Goal: Information Seeking & Learning: Learn about a topic

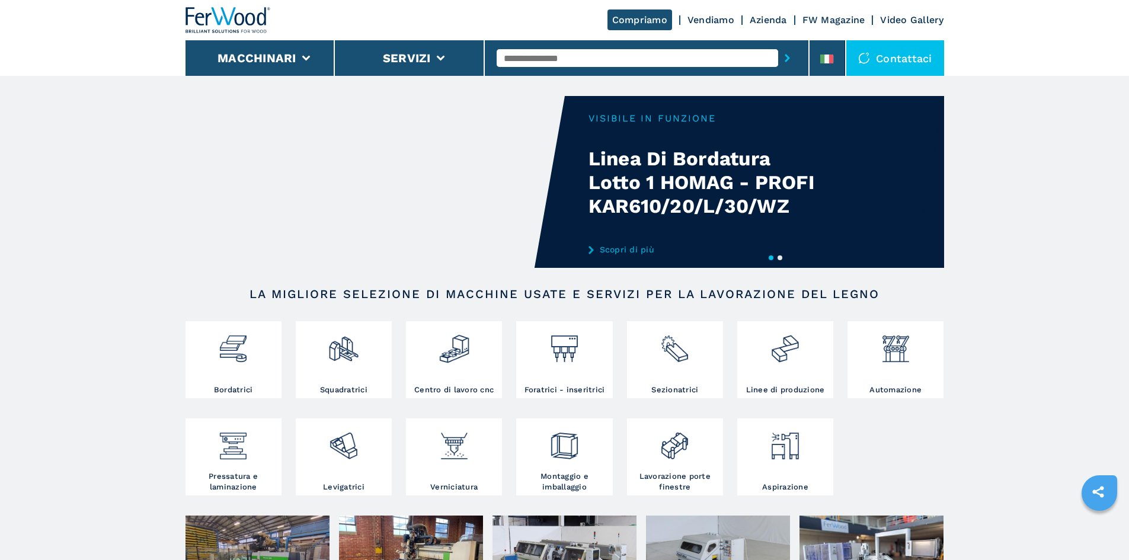
click at [618, 244] on div "Your browser does not support the video tag." at bounding box center [565, 182] width 759 height 172
click at [617, 250] on link "Scopri di più" at bounding box center [705, 249] width 232 height 9
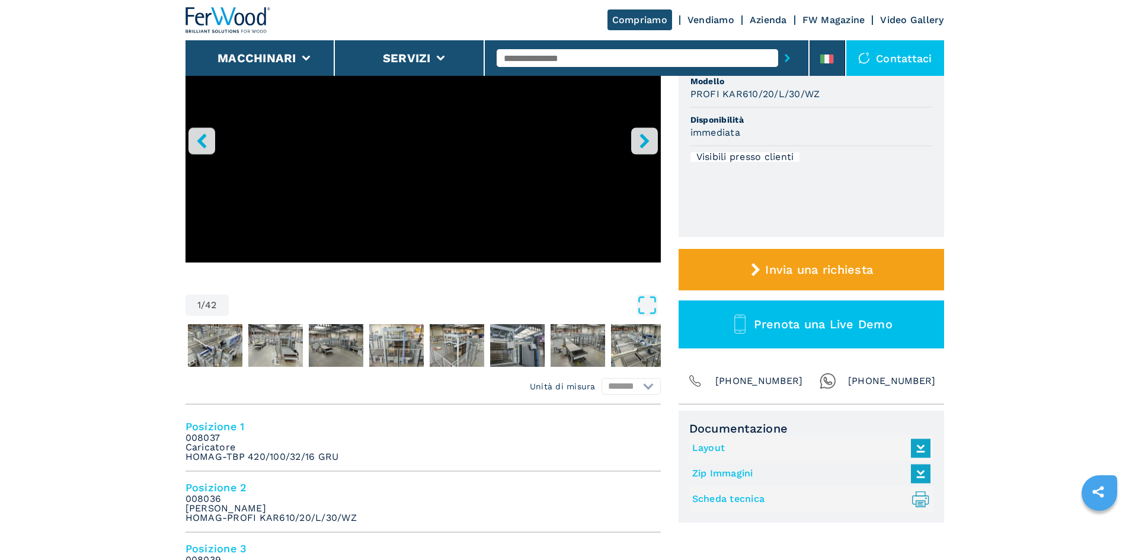
drag, startPoint x: 1078, startPoint y: 210, endPoint x: 1069, endPoint y: 213, distance: 9.9
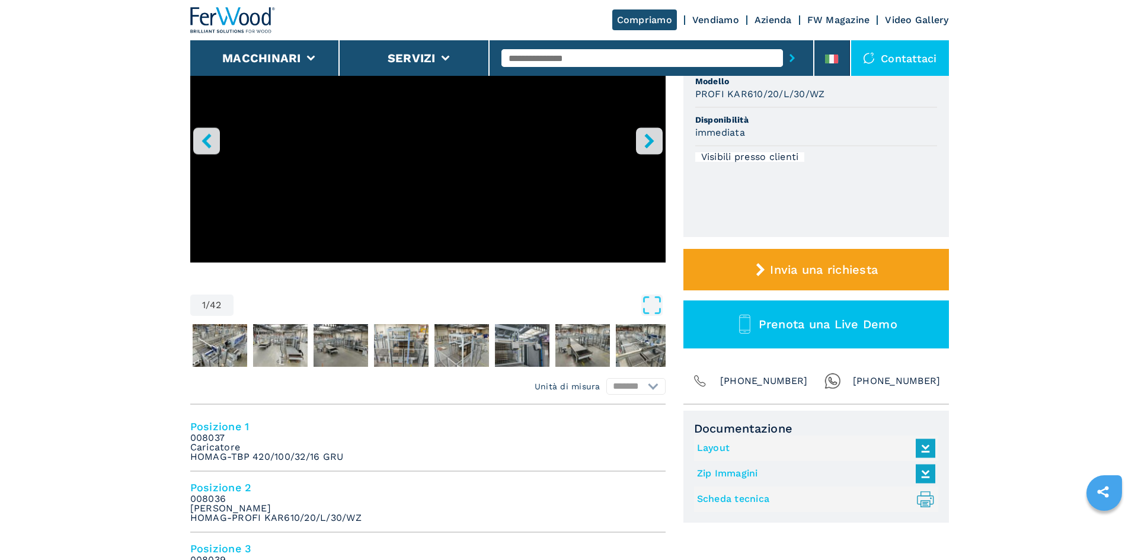
scroll to position [0, 0]
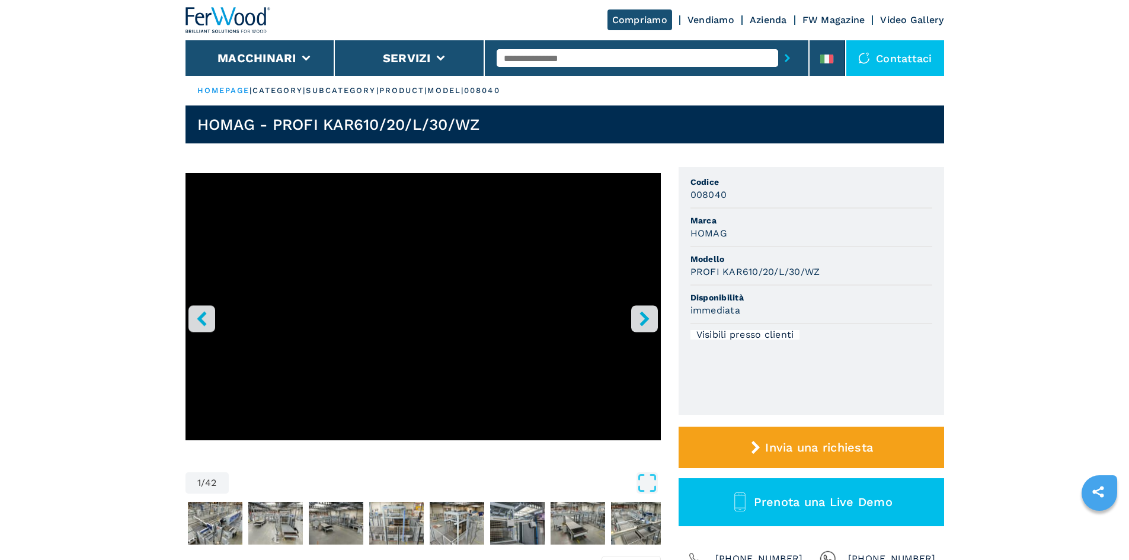
click at [583, 58] on input "text" at bounding box center [638, 58] width 282 height 18
type input "******"
click at [778, 44] on button "submit-button" at bounding box center [787, 57] width 18 height 27
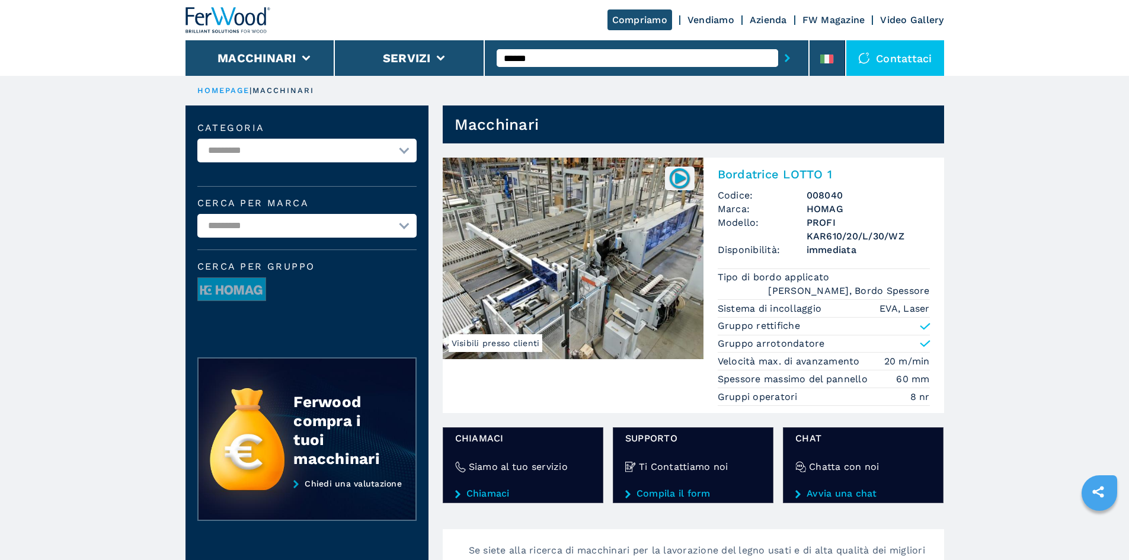
click at [722, 171] on h2 "Bordatrice LOTTO 1" at bounding box center [824, 174] width 212 height 14
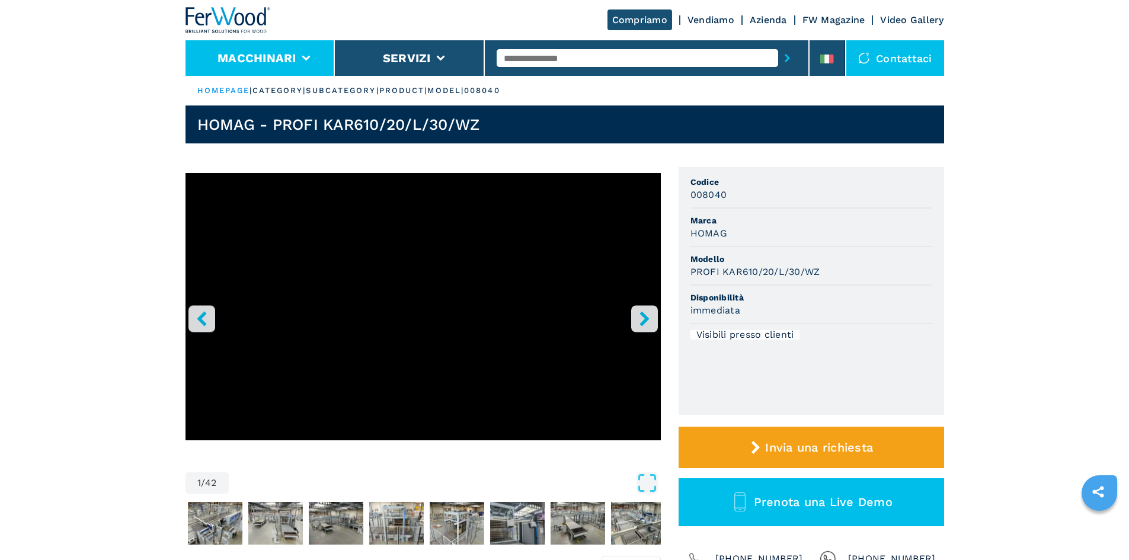
drag, startPoint x: 286, startPoint y: 65, endPoint x: 281, endPoint y: 72, distance: 8.9
click at [285, 66] on li "Macchinari" at bounding box center [261, 58] width 150 height 36
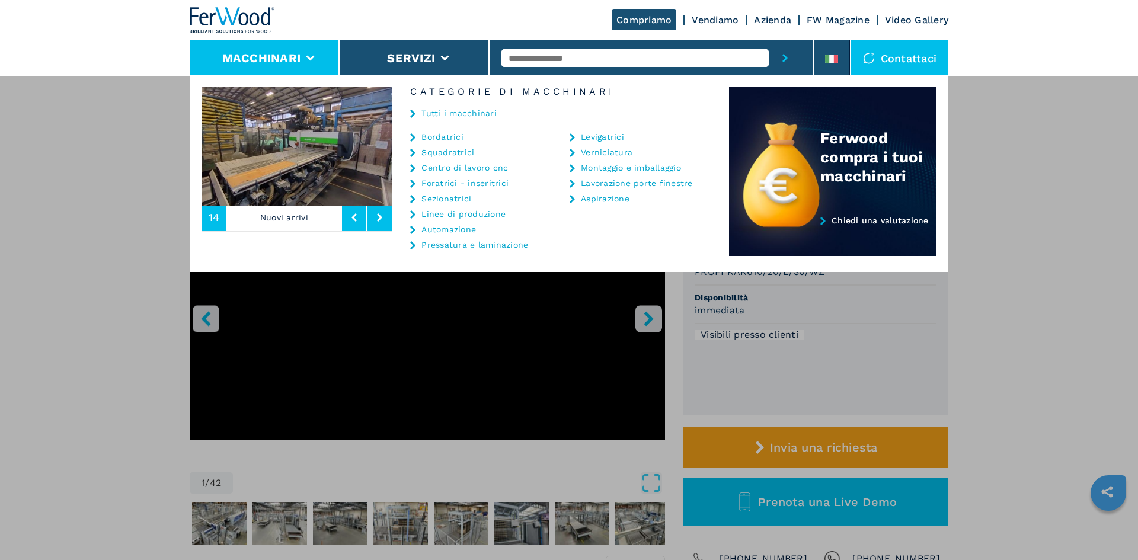
click at [448, 155] on link "Squadratrici" at bounding box center [447, 152] width 53 height 8
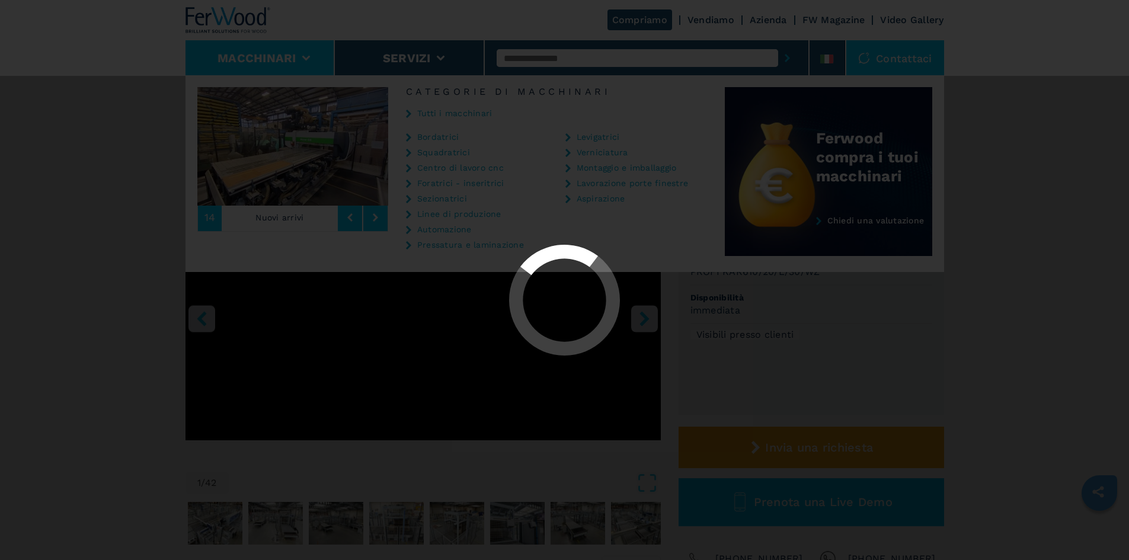
select select "**********"
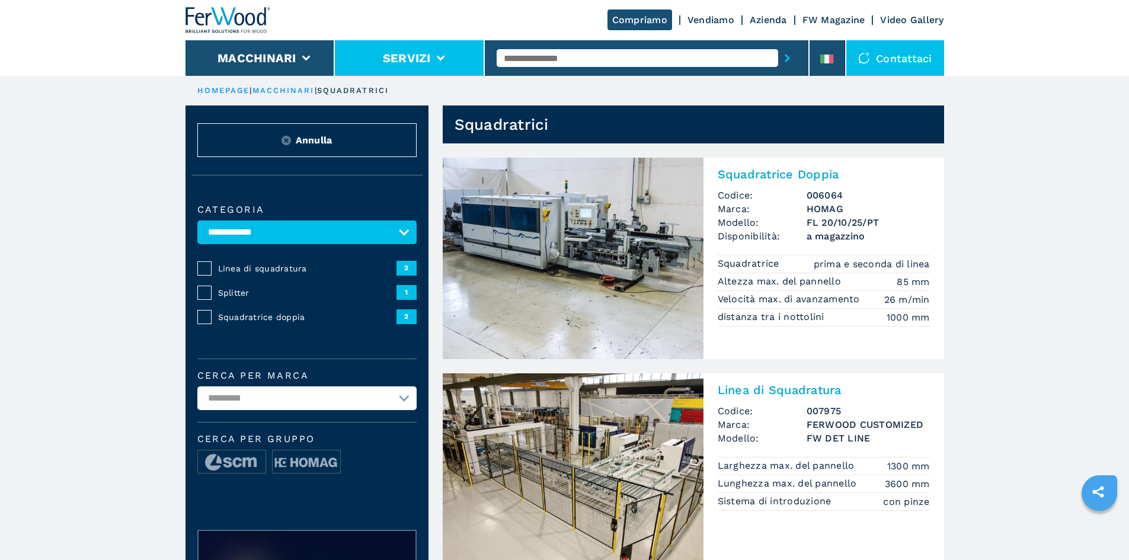
click at [392, 62] on button "Servizi" at bounding box center [407, 58] width 48 height 14
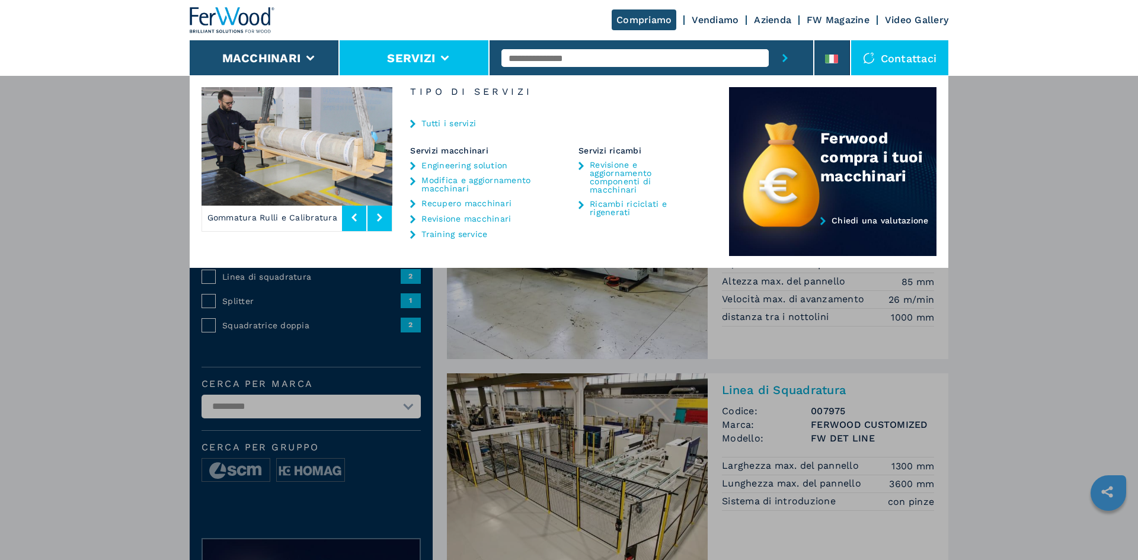
click at [610, 176] on link "Revisione e aggiornamento componenti di macchinari" at bounding box center [645, 177] width 111 height 33
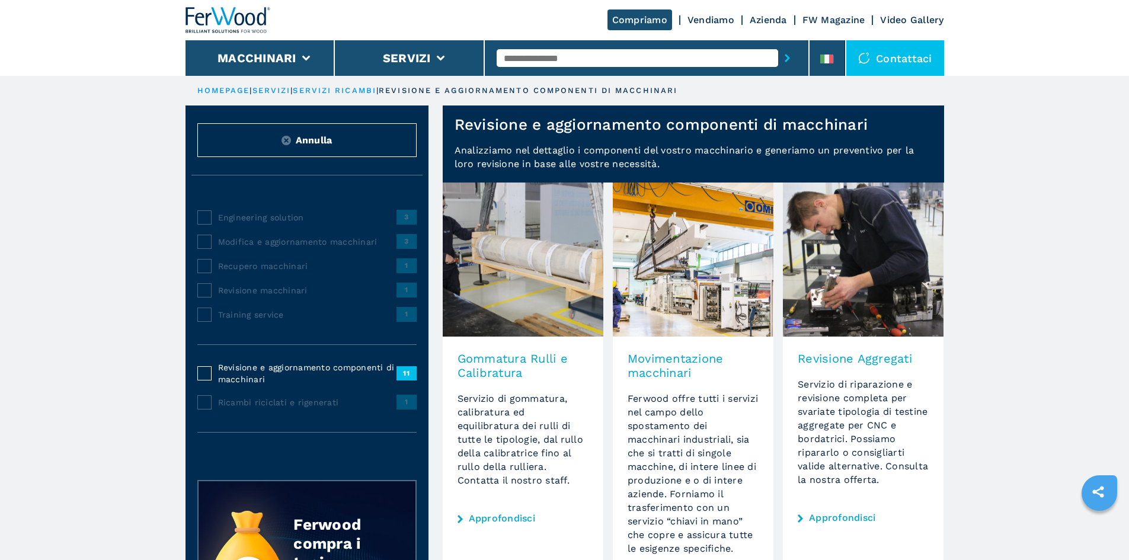
click at [254, 28] on img at bounding box center [228, 20] width 85 height 26
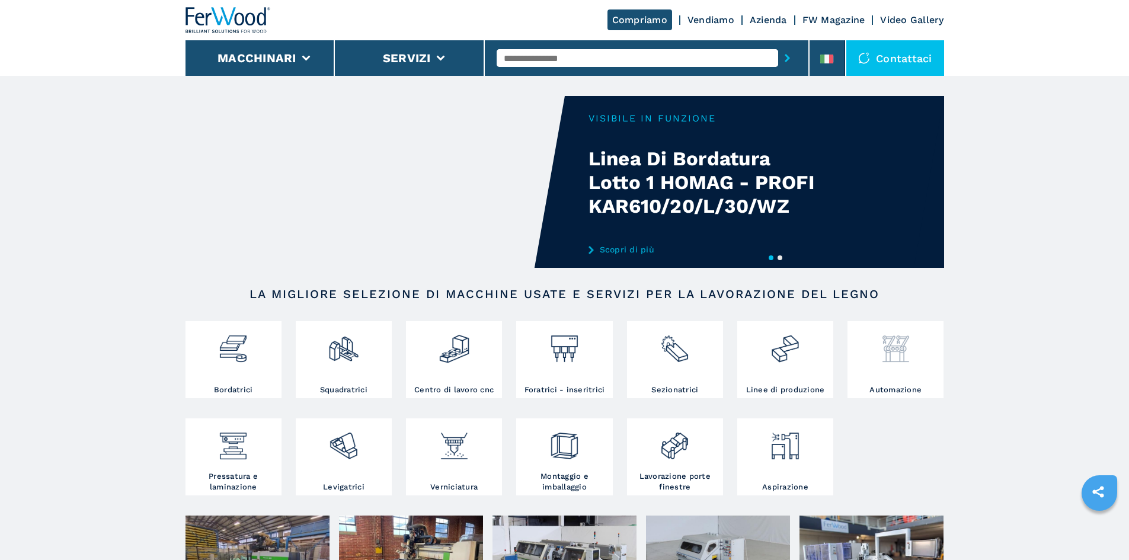
drag, startPoint x: 1076, startPoint y: 287, endPoint x: 877, endPoint y: 338, distance: 205.6
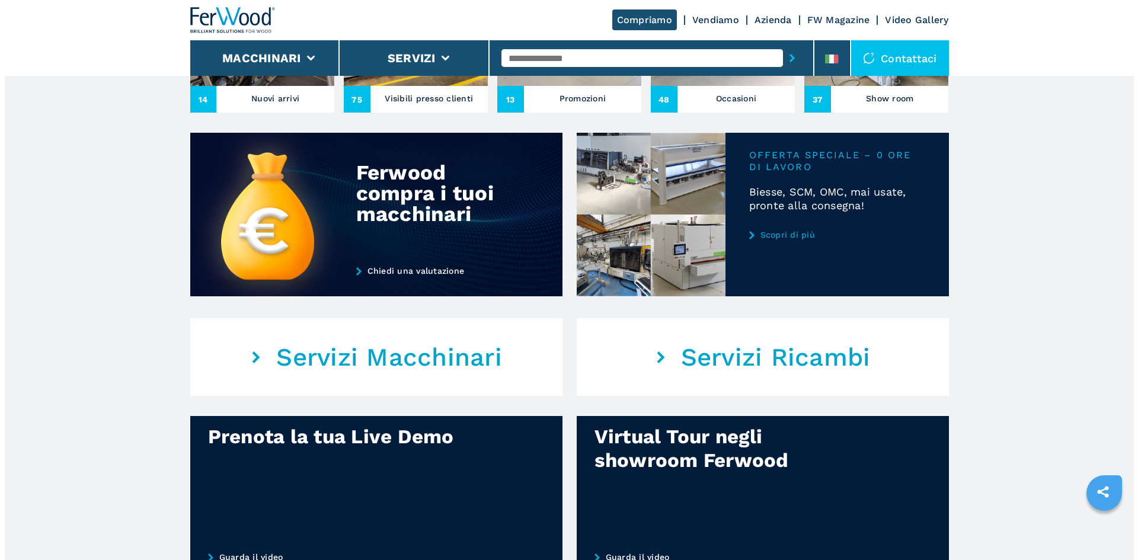
scroll to position [415, 0]
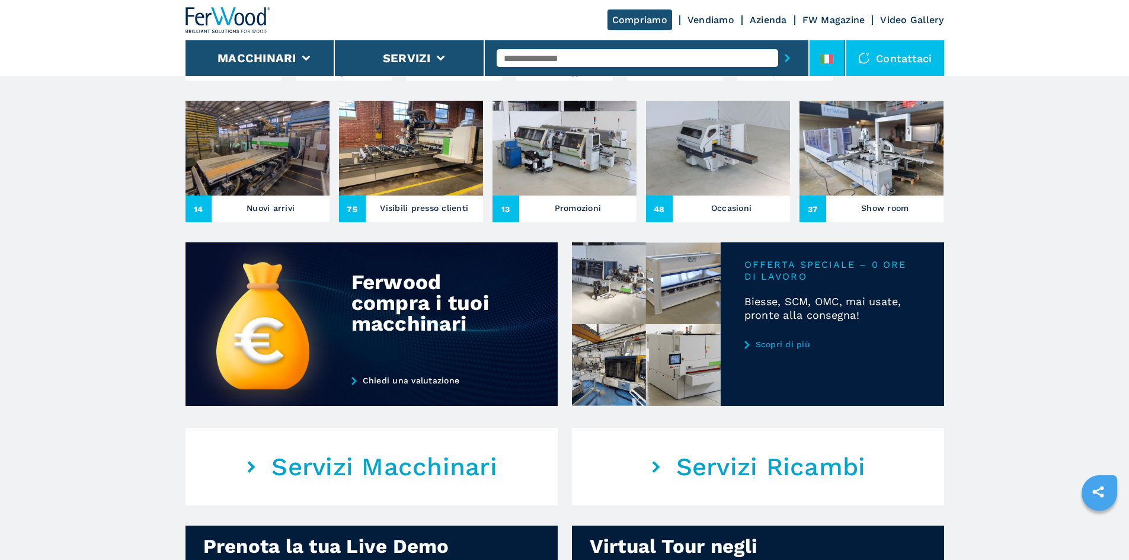
click at [835, 71] on li at bounding box center [828, 58] width 36 height 36
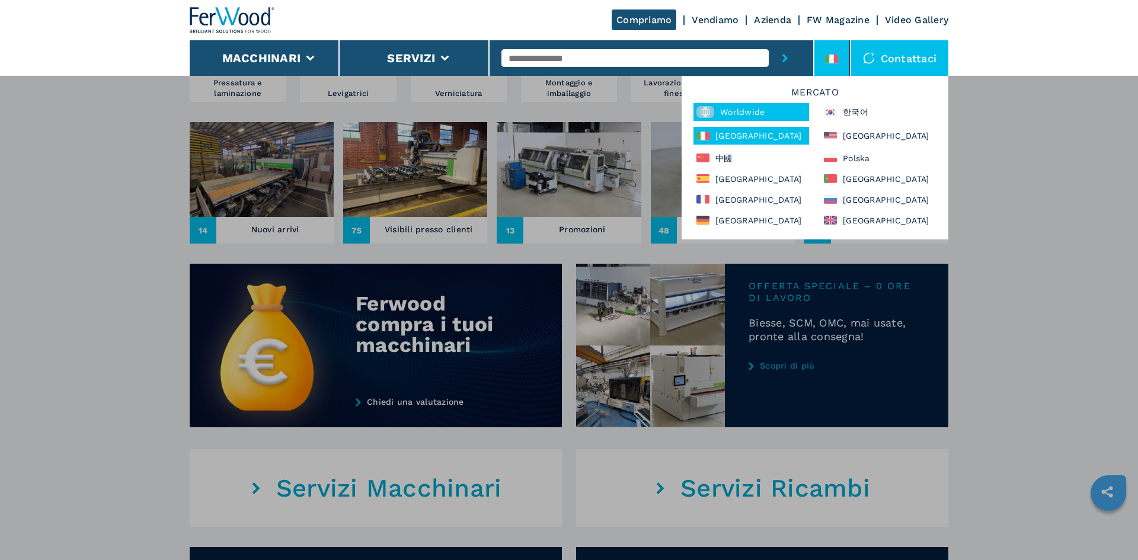
click at [788, 108] on div "Worldwide" at bounding box center [752, 112] width 116 height 18
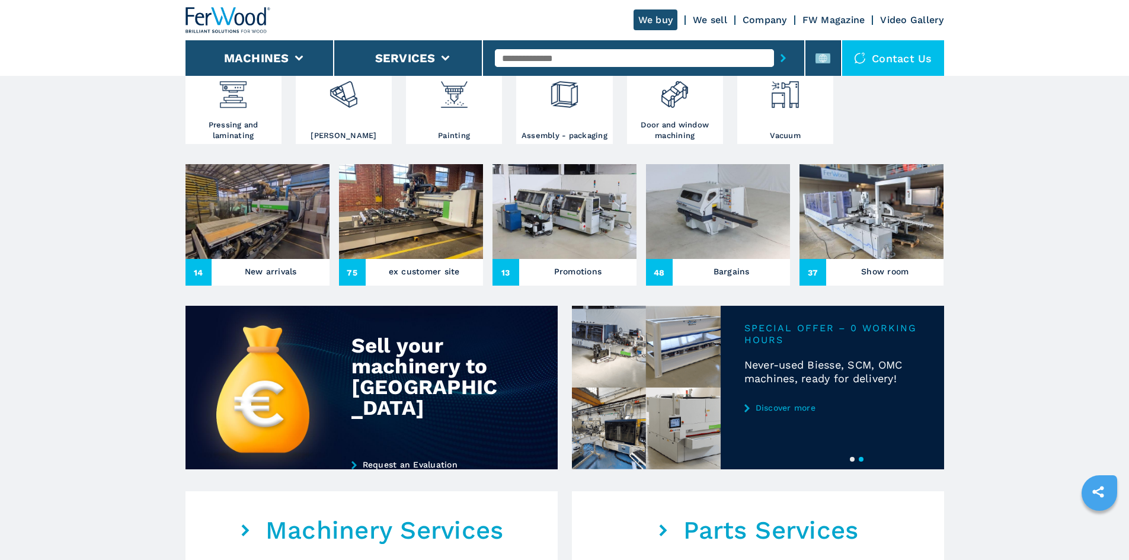
scroll to position [356, 0]
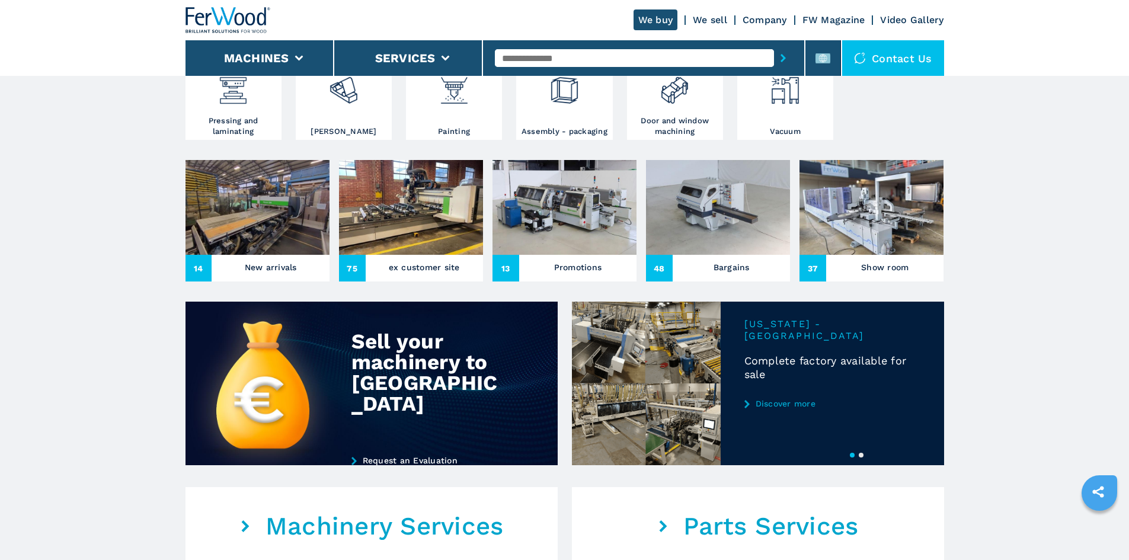
click at [1037, 302] on main "Your browser does not support the video tag. Your browser does not support the …" at bounding box center [564, 450] width 1129 height 1613
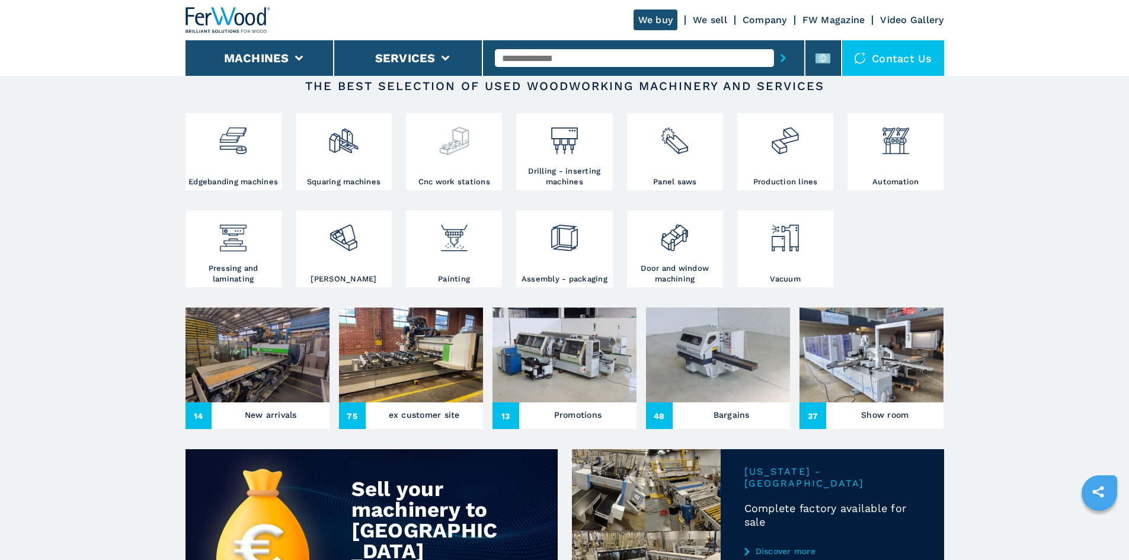
scroll to position [296, 0]
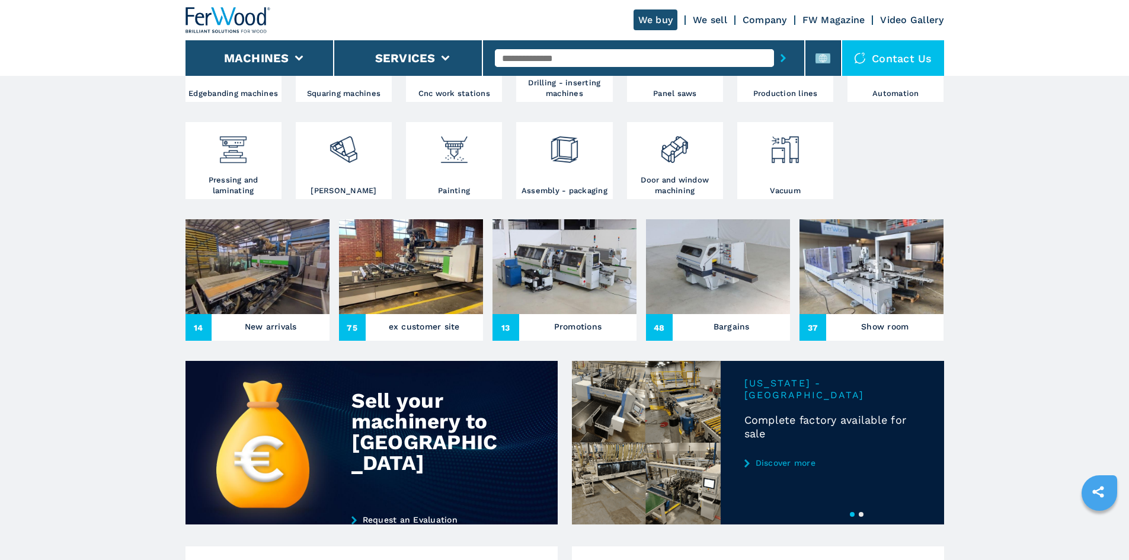
click at [541, 337] on div "Promotions" at bounding box center [577, 327] width 117 height 18
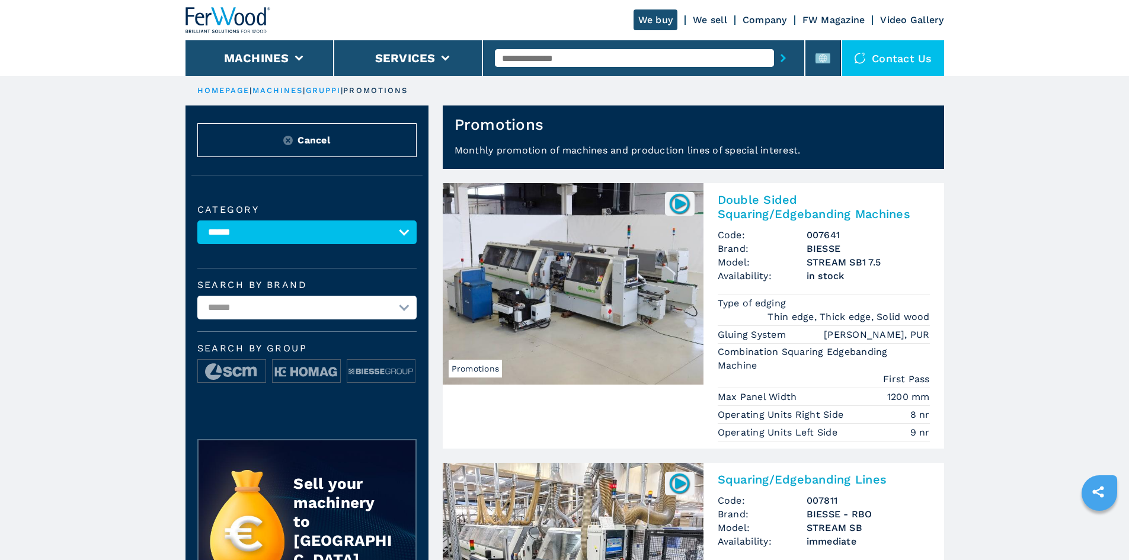
click at [229, 28] on img at bounding box center [228, 20] width 85 height 26
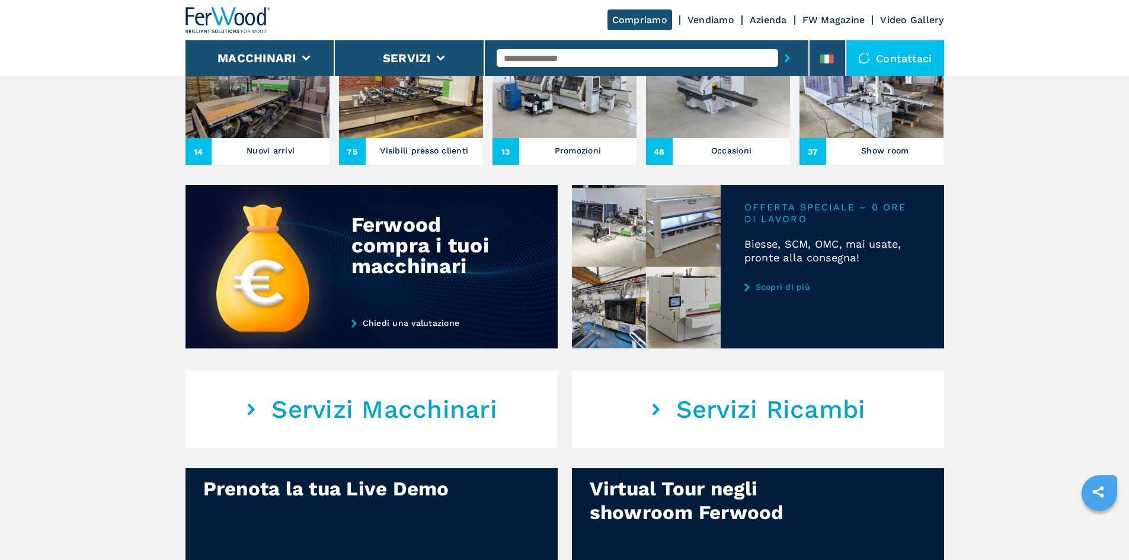
scroll to position [474, 0]
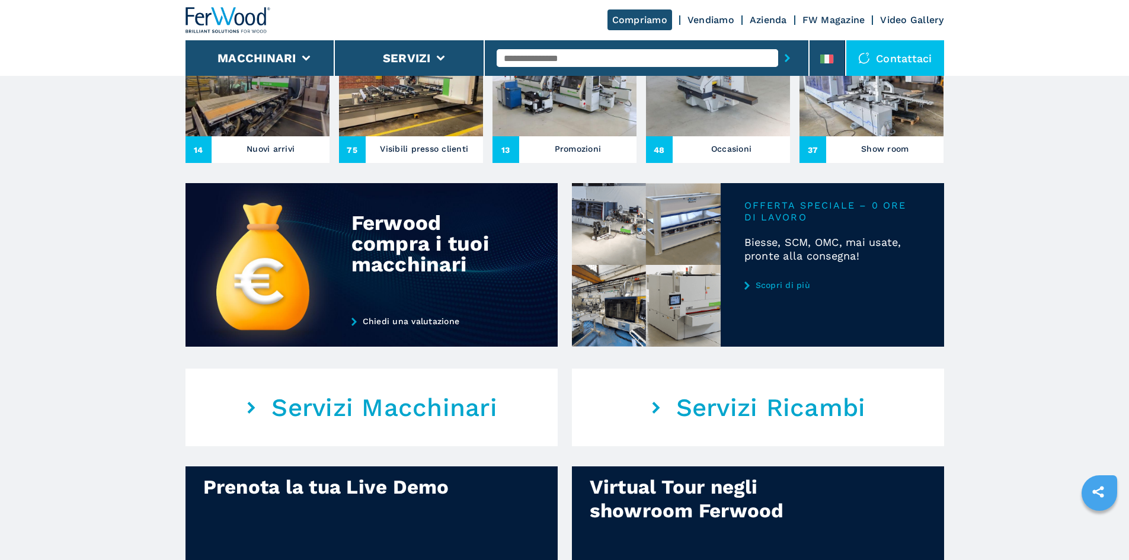
click at [754, 290] on link "Scopri di più" at bounding box center [833, 284] width 176 height 9
